Goal: Check status

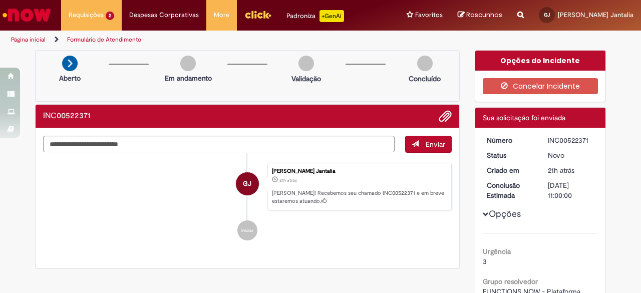
drag, startPoint x: 0, startPoint y: 0, endPoint x: 150, endPoint y: 183, distance: 236.6
click at [150, 183] on li "GJ [PERSON_NAME] Jantalia 21h atrás 21 horas atrás [PERSON_NAME]! Recebemos seu…" at bounding box center [247, 187] width 409 height 48
